Goal: Transaction & Acquisition: Purchase product/service

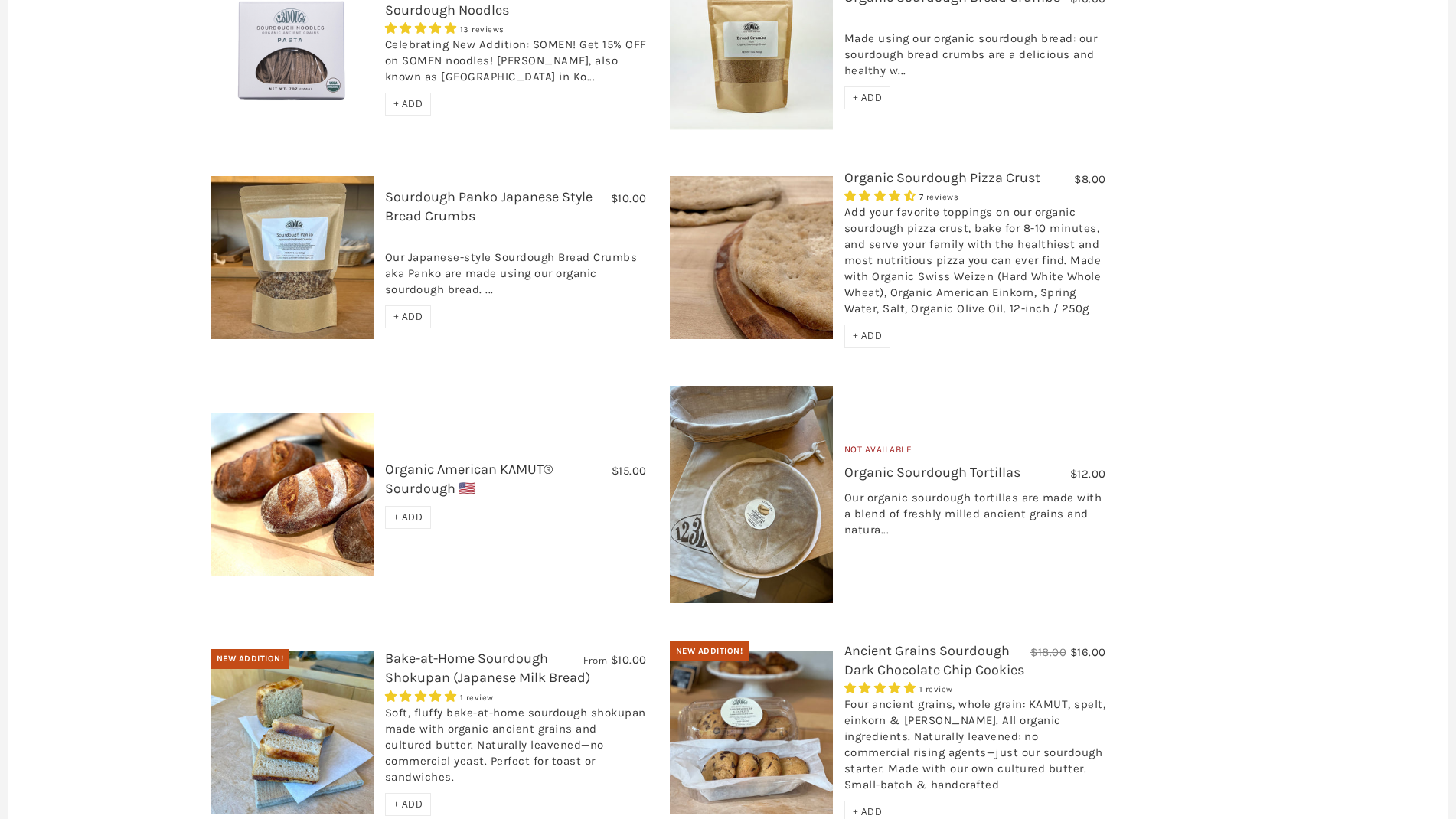
scroll to position [1281, 0]
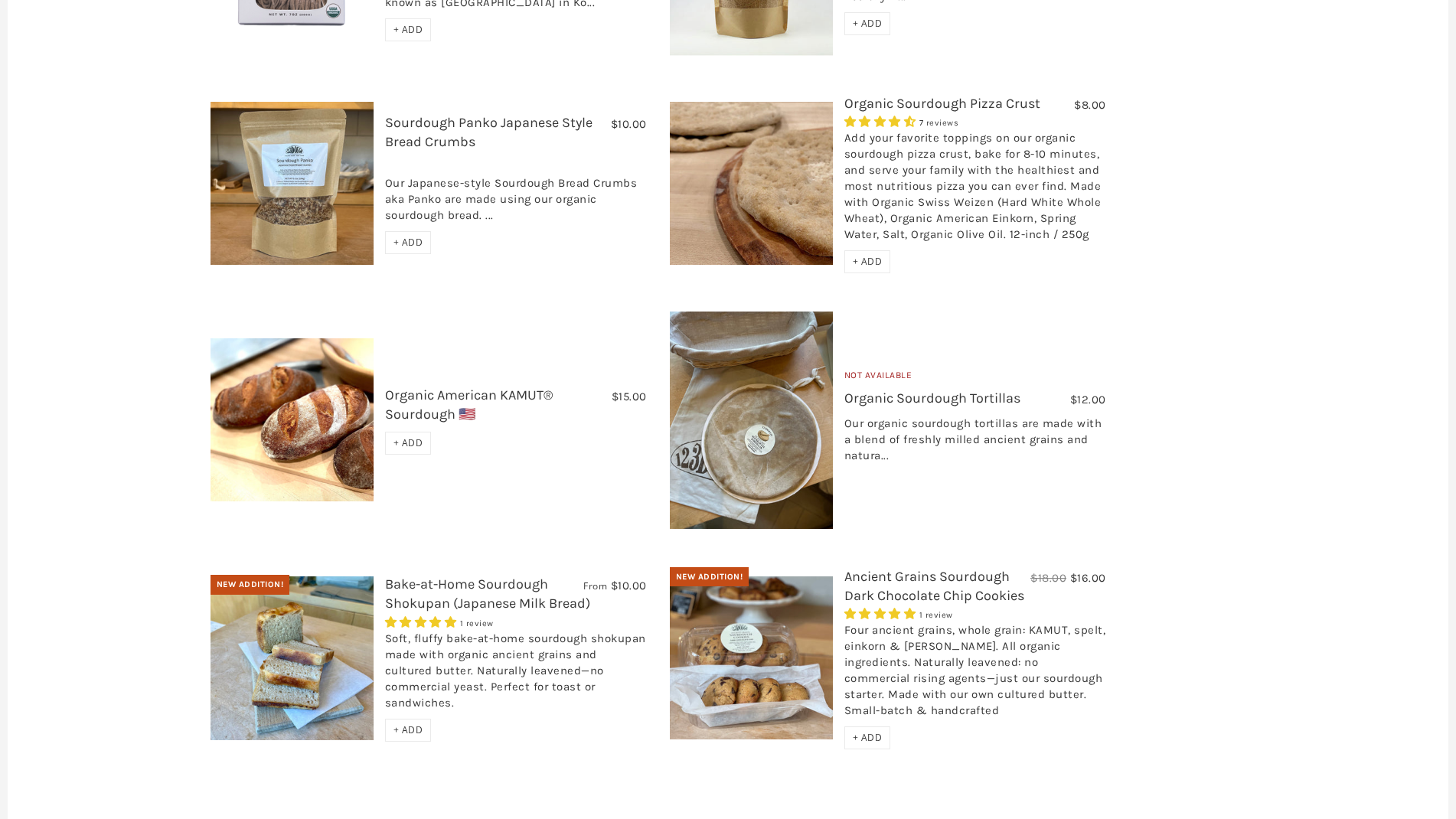
click at [724, 628] on img at bounding box center [751, 658] width 163 height 163
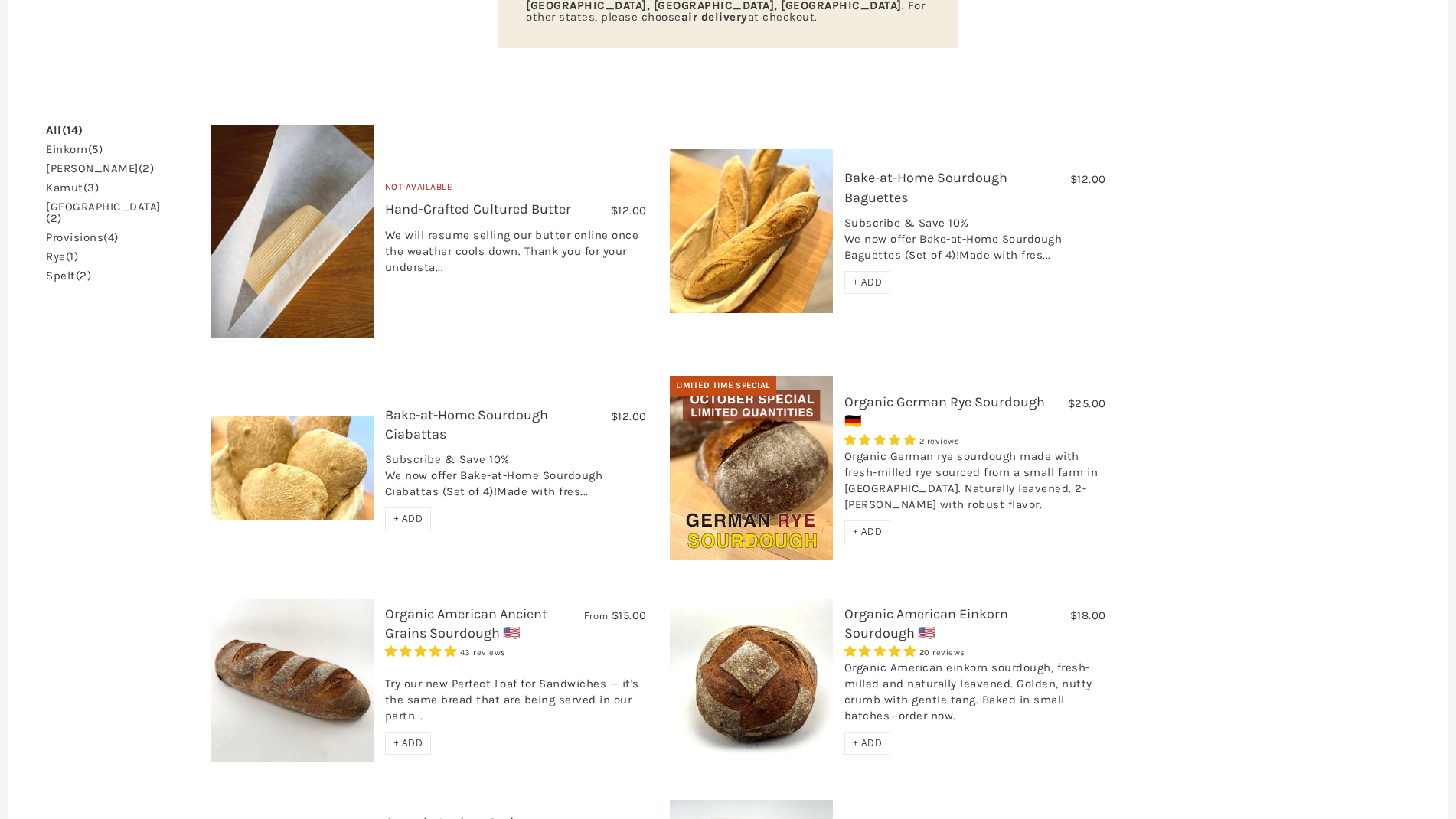
scroll to position [350, 0]
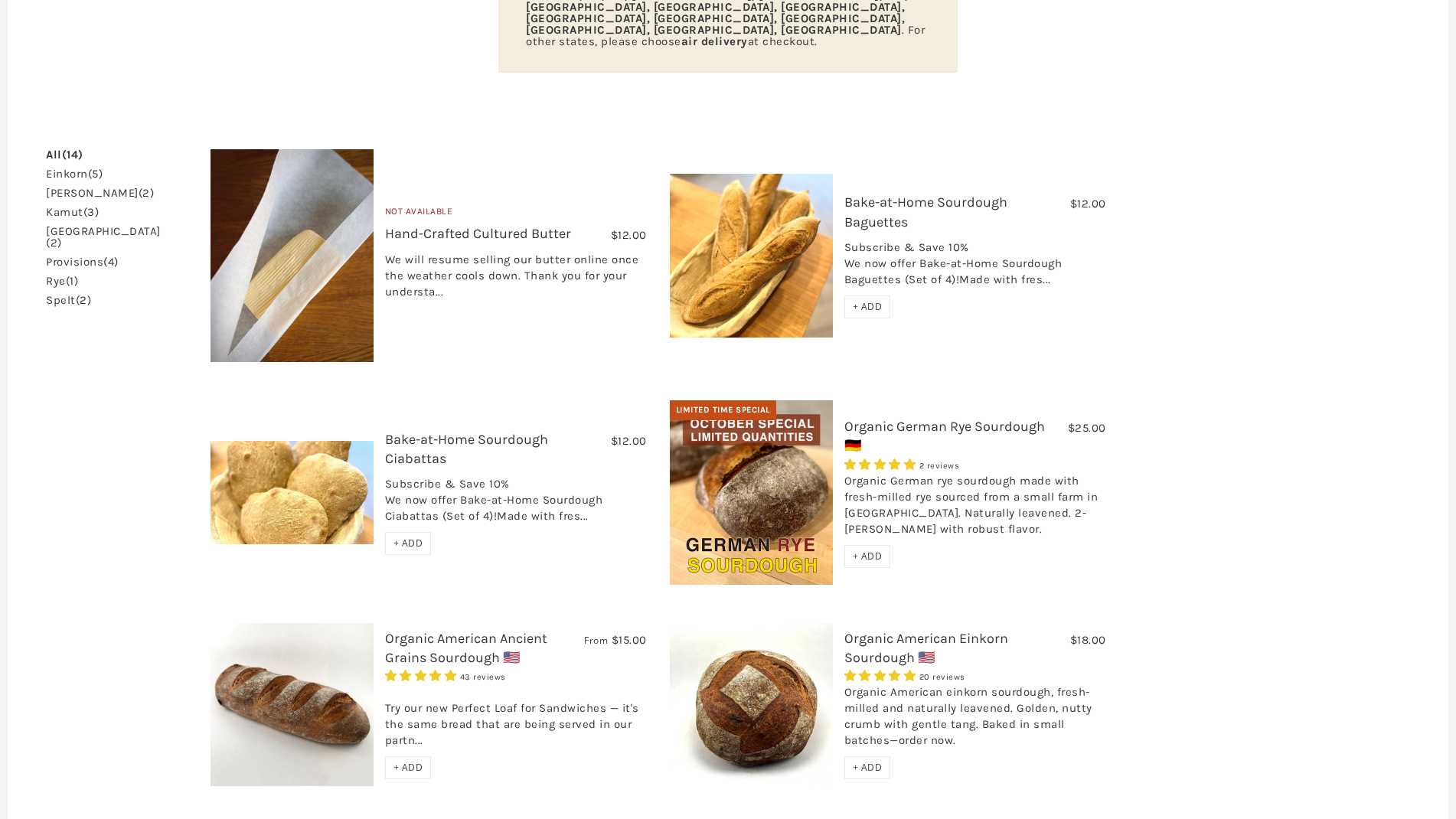
click at [894, 418] on link "Organic German Rye Sourdough 🇩🇪" at bounding box center [945, 436] width 200 height 36
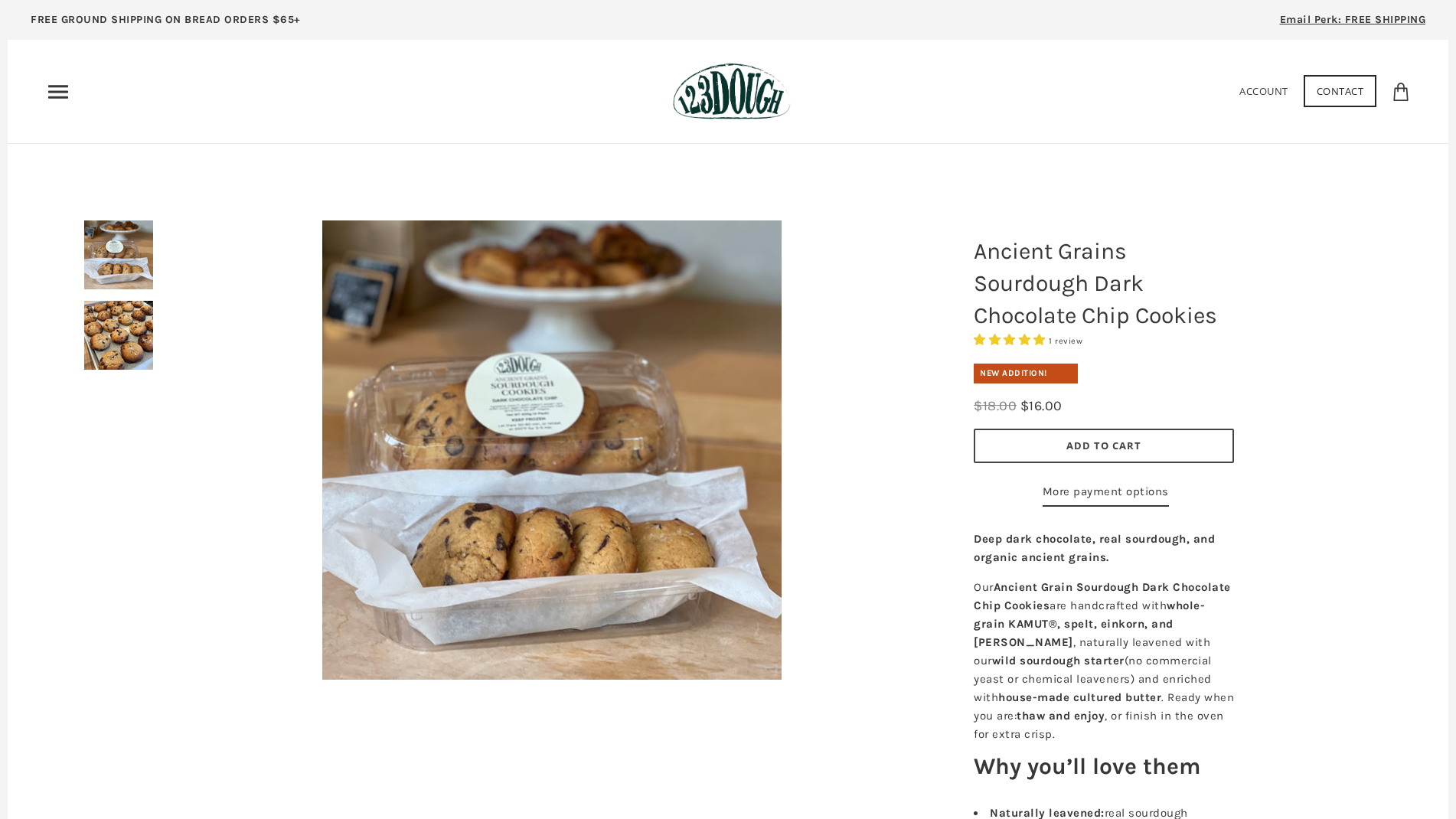
click at [525, 411] on img at bounding box center [552, 450] width 460 height 460
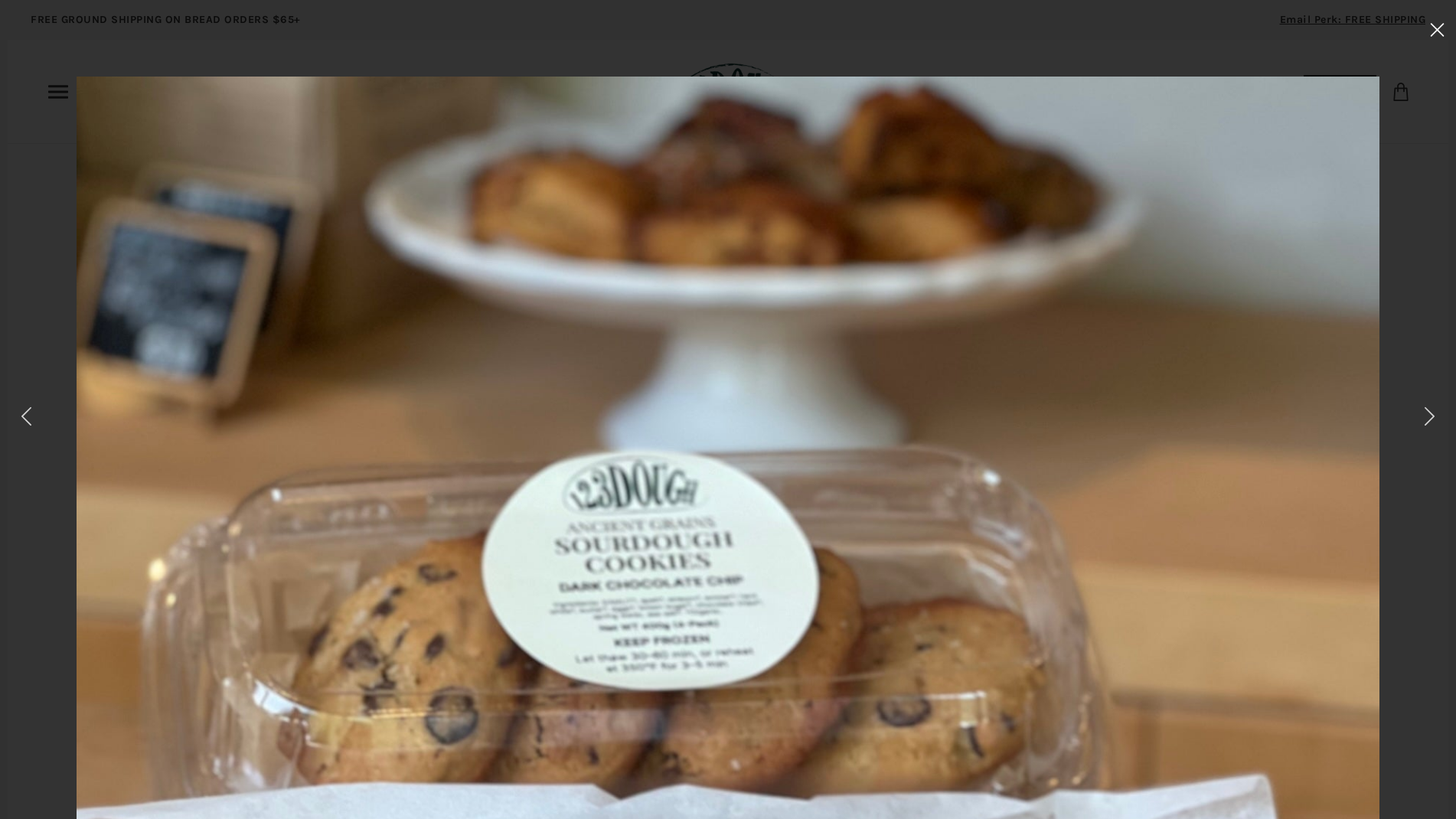
click at [1434, 25] on icon at bounding box center [1437, 30] width 15 height 14
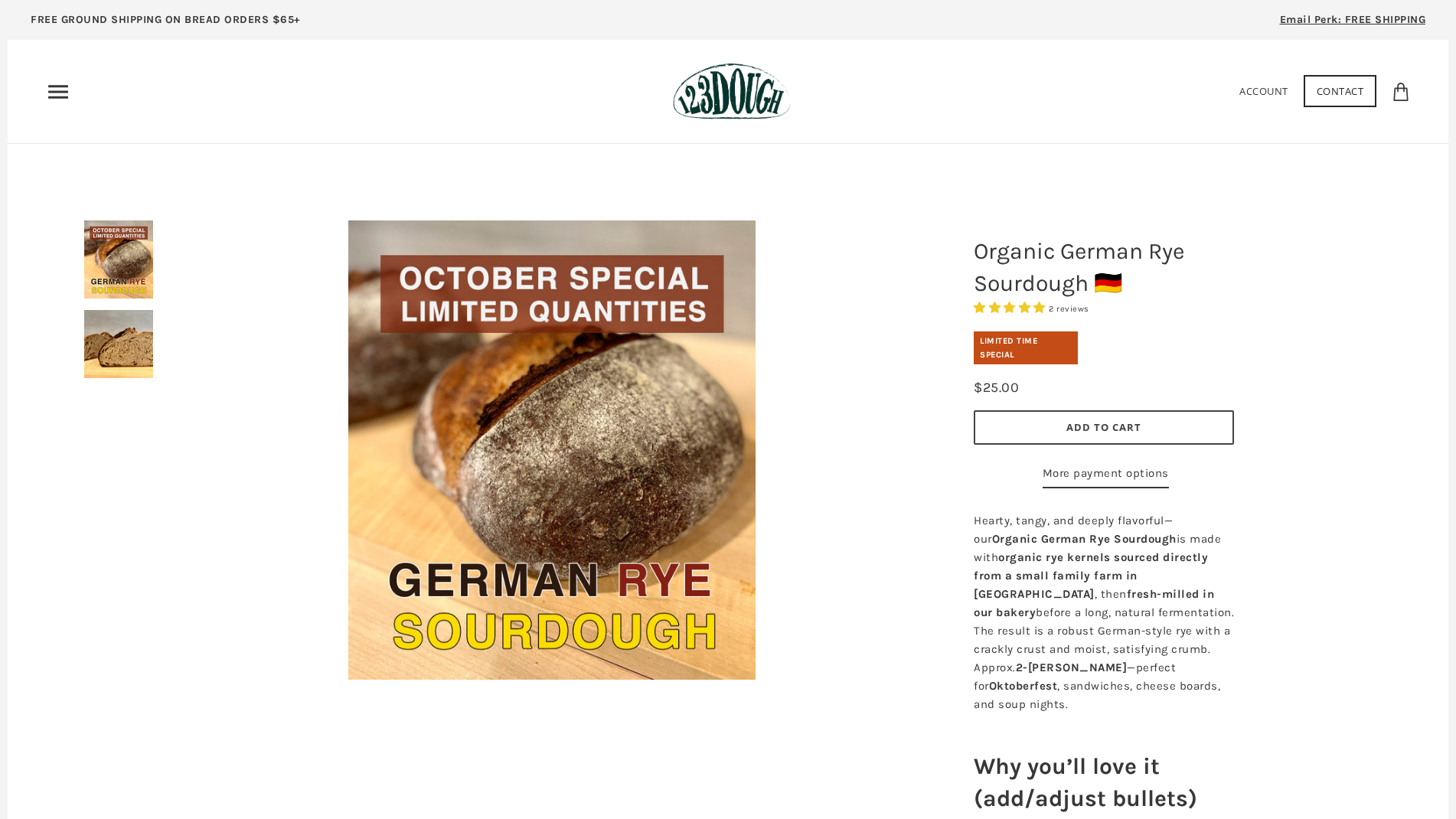
click at [1030, 417] on button "Add to Cart" at bounding box center [1104, 427] width 260 height 34
